Goal: Transaction & Acquisition: Purchase product/service

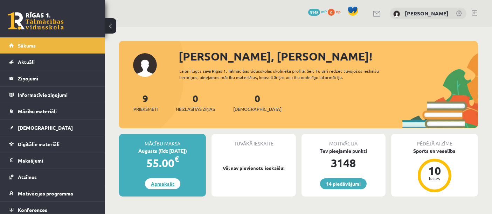
click at [168, 181] on link "Apmaksāt" at bounding box center [162, 184] width 35 height 11
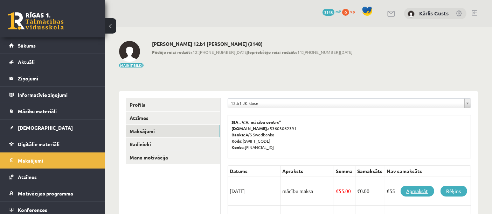
click at [414, 188] on link "Apmaksāt" at bounding box center [418, 191] width 34 height 11
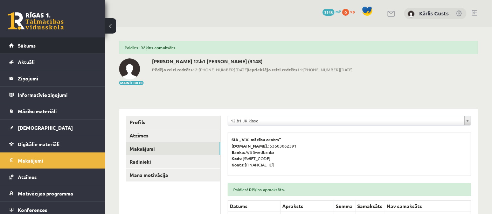
click at [61, 44] on link "Sākums" at bounding box center [52, 45] width 87 height 16
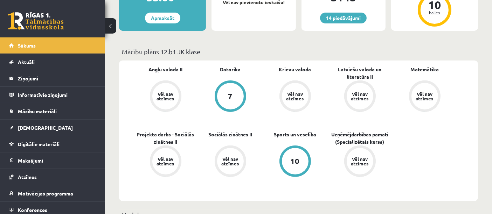
scroll to position [171, 0]
